Goal: Information Seeking & Learning: Learn about a topic

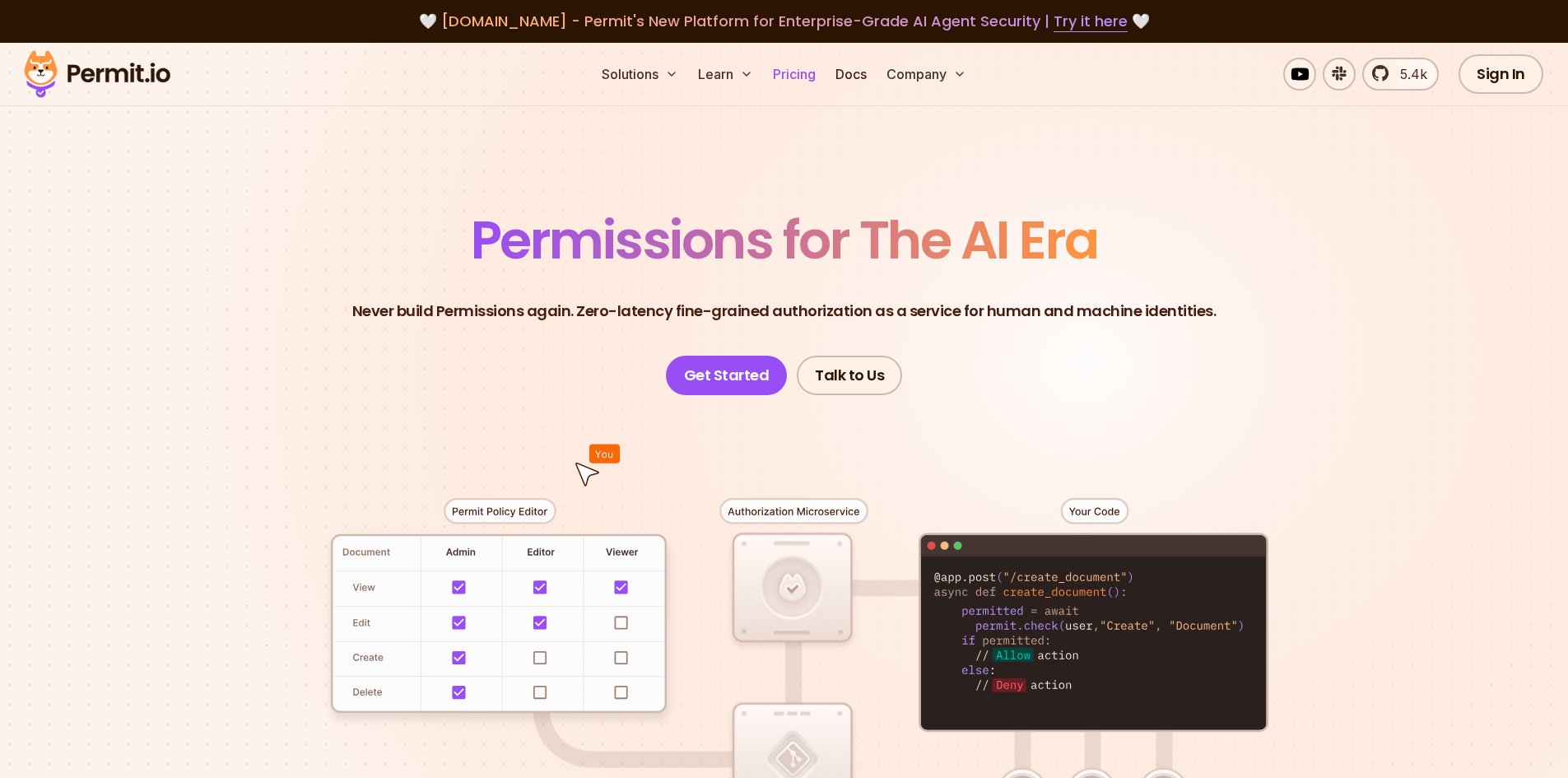
click at [805, 76] on link "Pricing" at bounding box center [794, 74] width 56 height 33
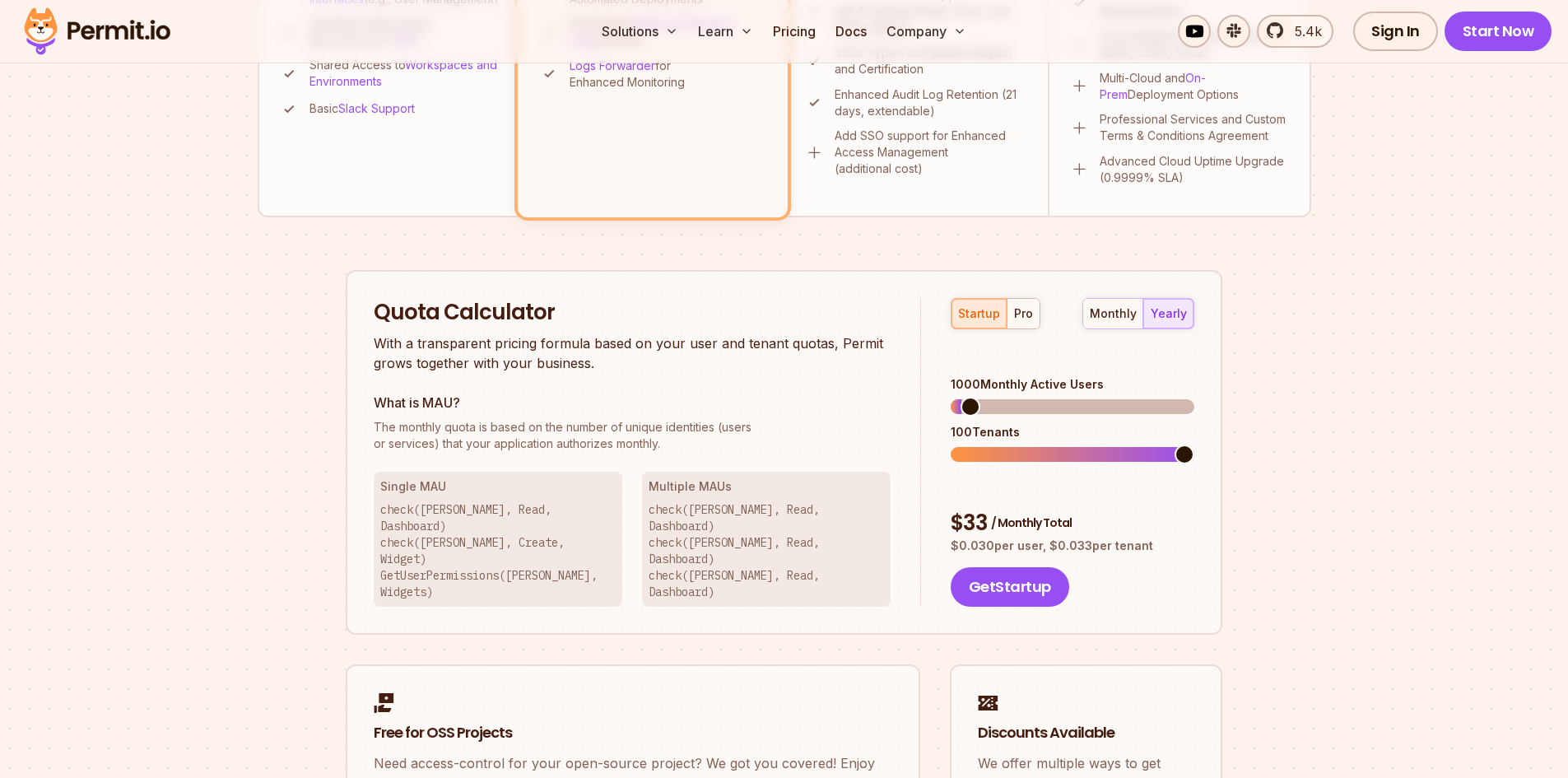
scroll to position [905, 0]
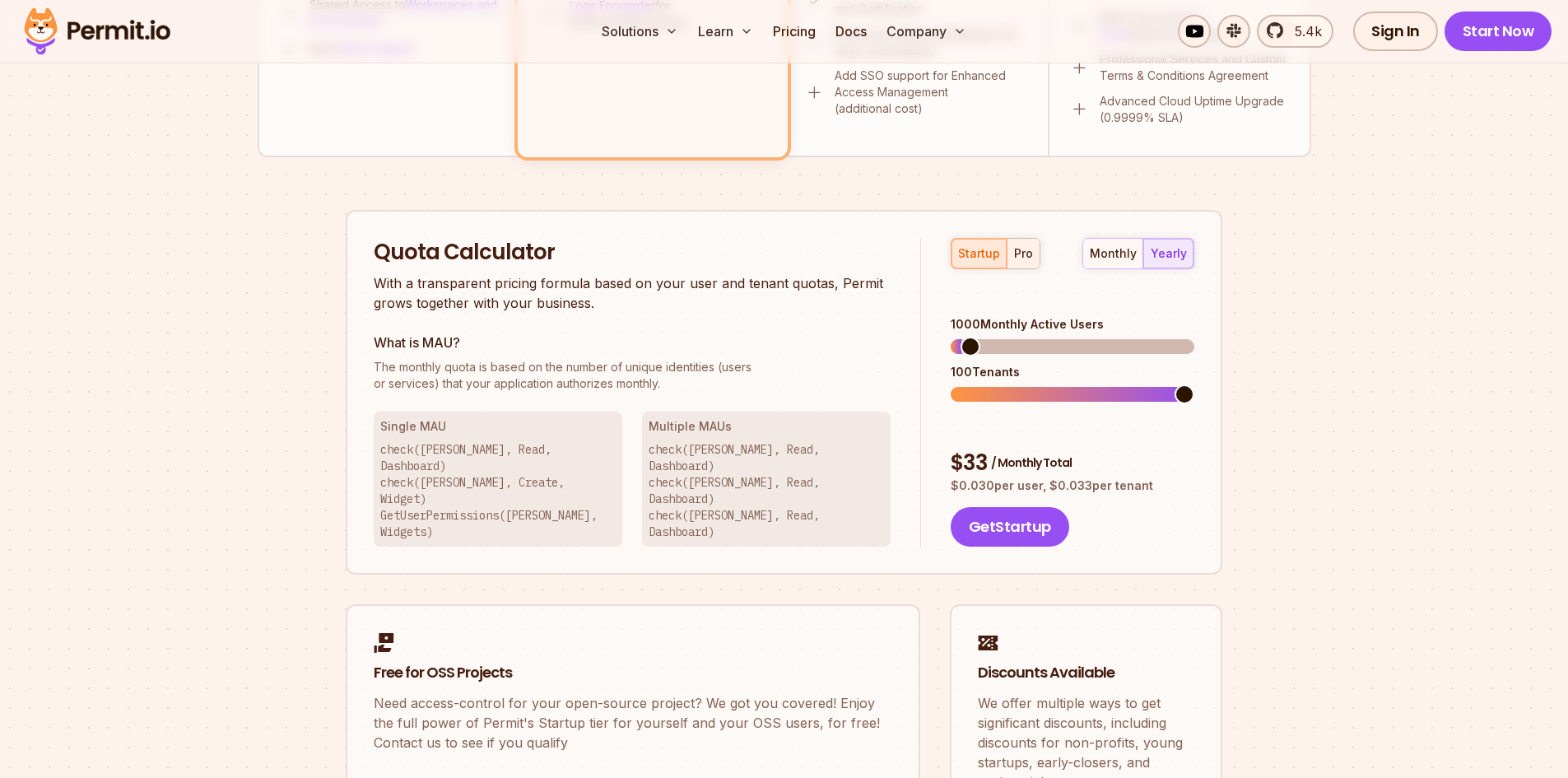
click at [1025, 252] on div "pro" at bounding box center [1023, 253] width 19 height 16
click at [958, 337] on span at bounding box center [967, 347] width 20 height 20
click at [951, 385] on span at bounding box center [960, 395] width 20 height 20
click at [1361, 417] on section "Permit Pricing From Free to Predictable Scaling From a startup with 100 users t…" at bounding box center [784, 29] width 1568 height 1782
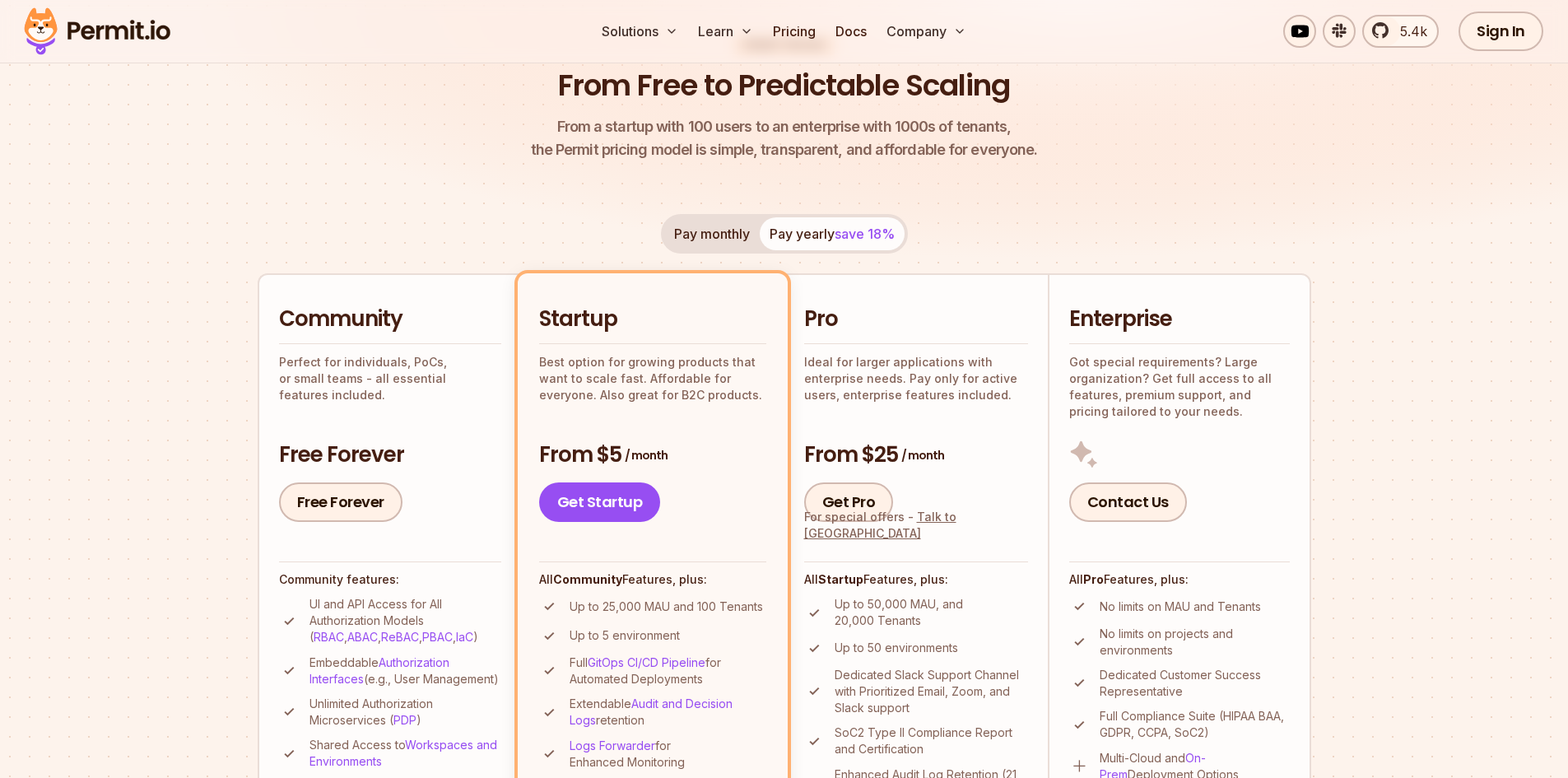
scroll to position [165, 0]
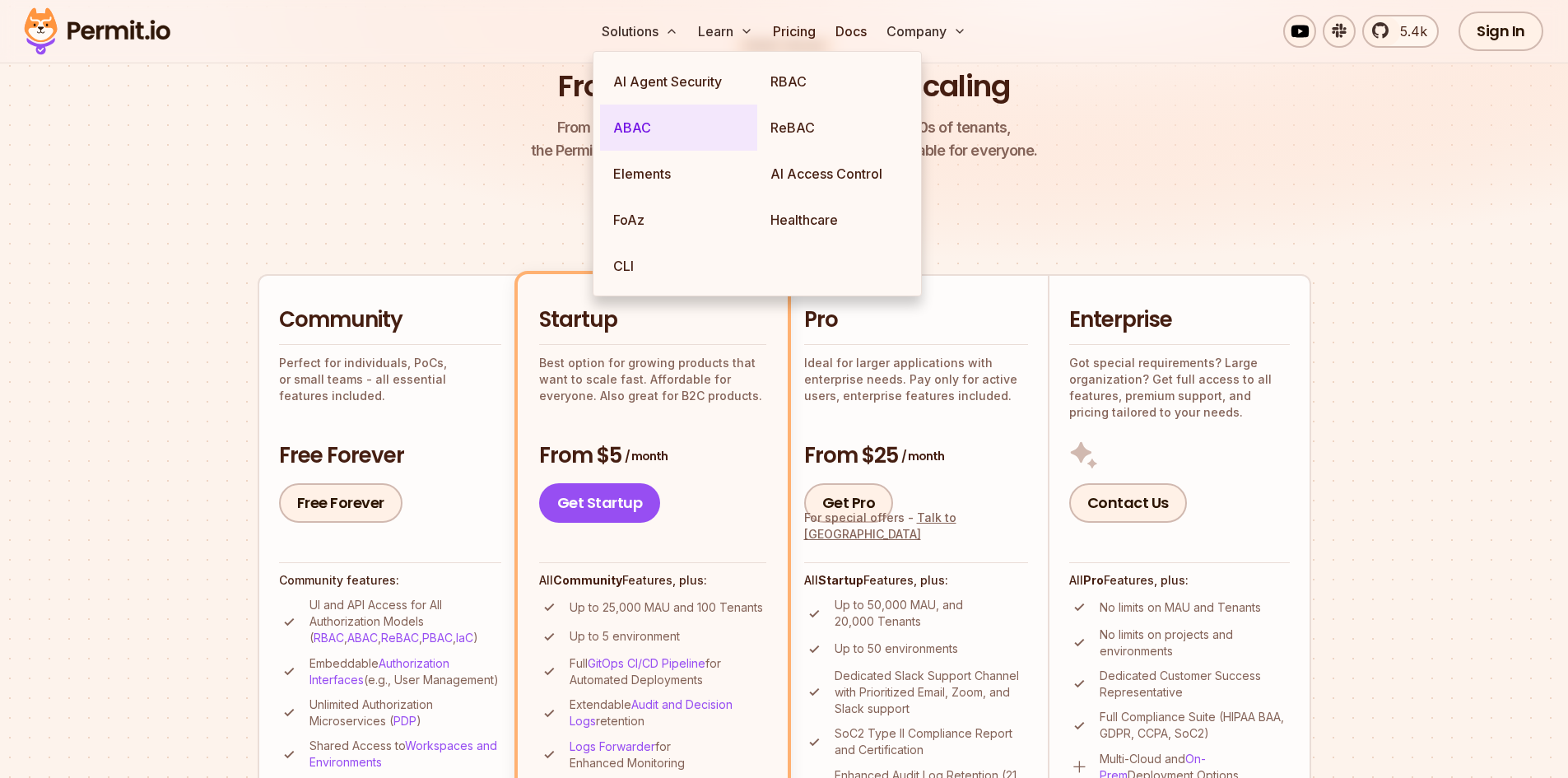
click at [617, 135] on link "ABAC" at bounding box center [679, 127] width 157 height 46
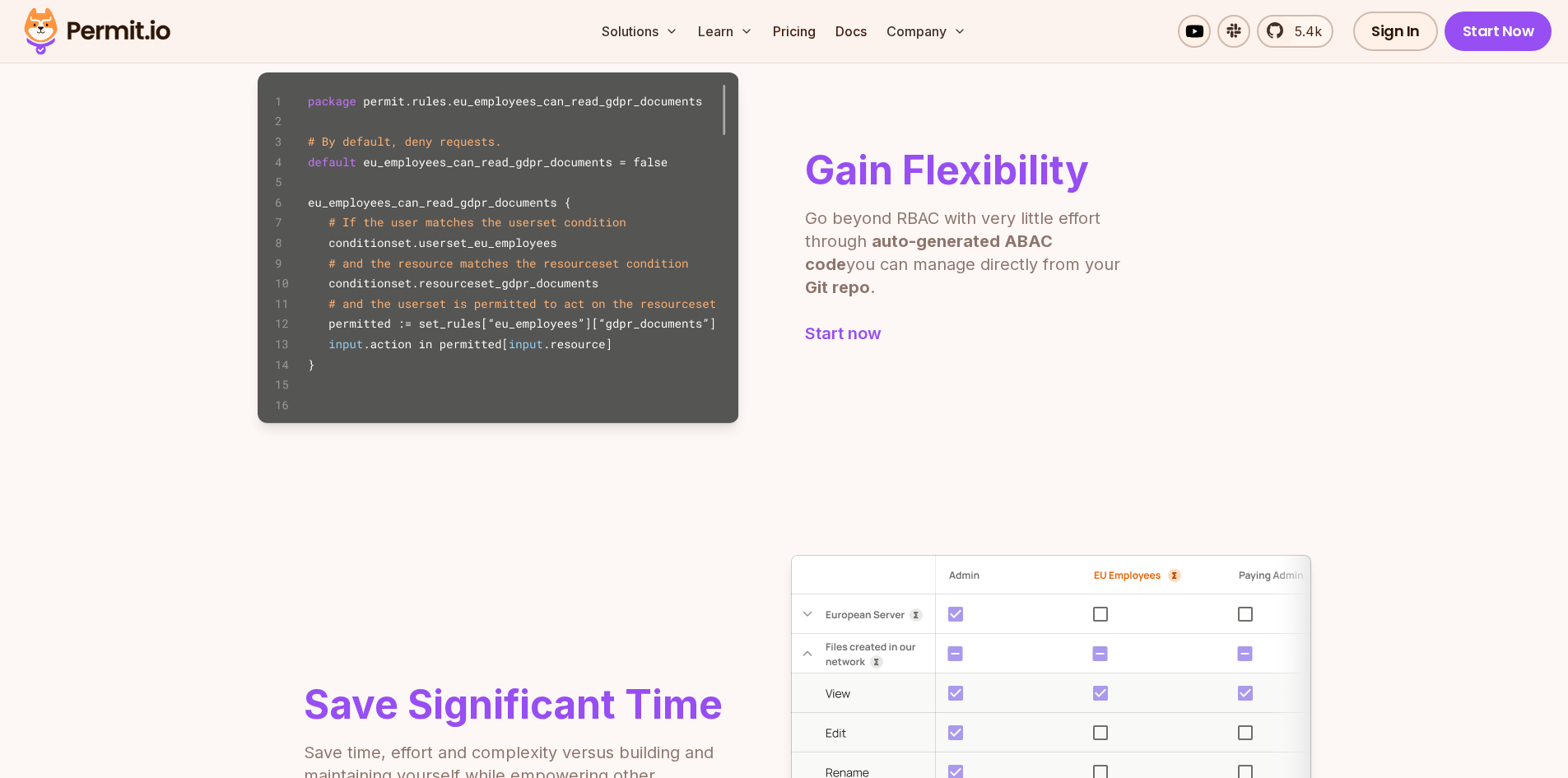
scroll to position [741, 0]
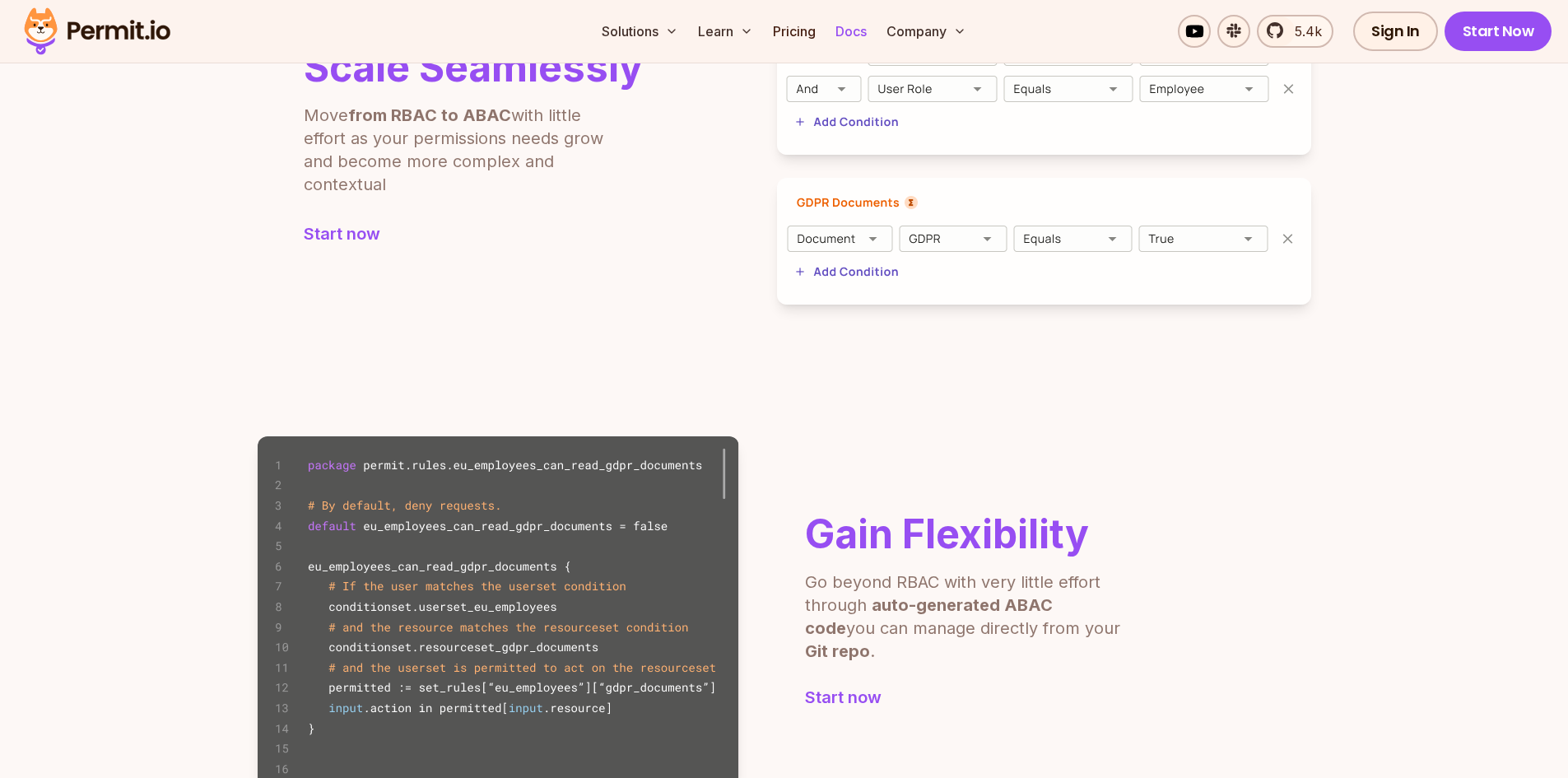
click at [856, 27] on link "Docs" at bounding box center [852, 31] width 45 height 33
